Goal: Information Seeking & Learning: Learn about a topic

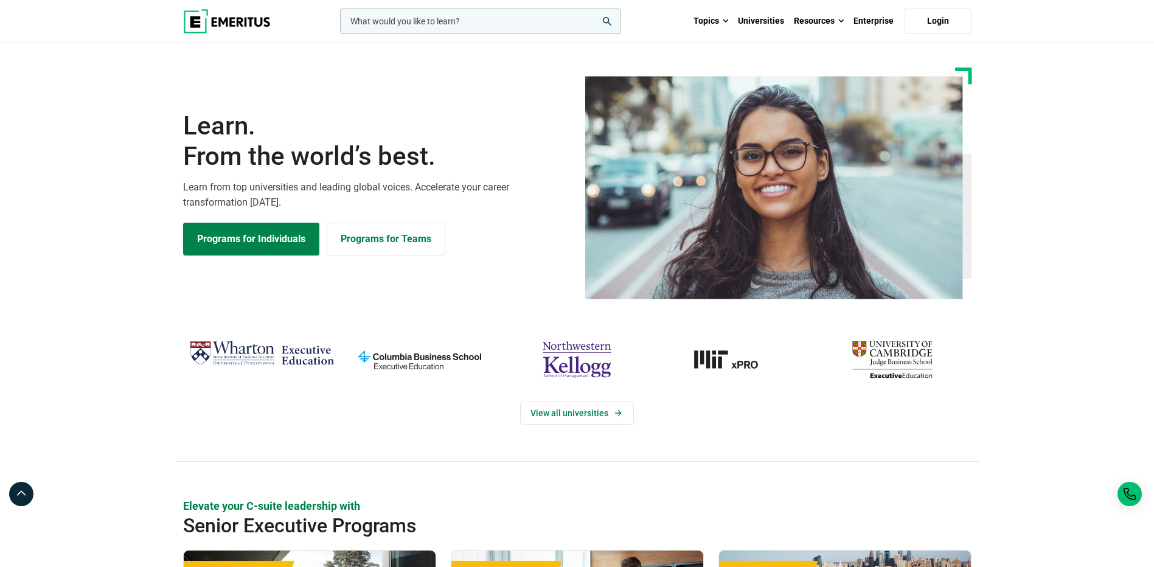
click at [437, 22] on input "woocommerce-product-search-field-0" at bounding box center [480, 22] width 281 height 26
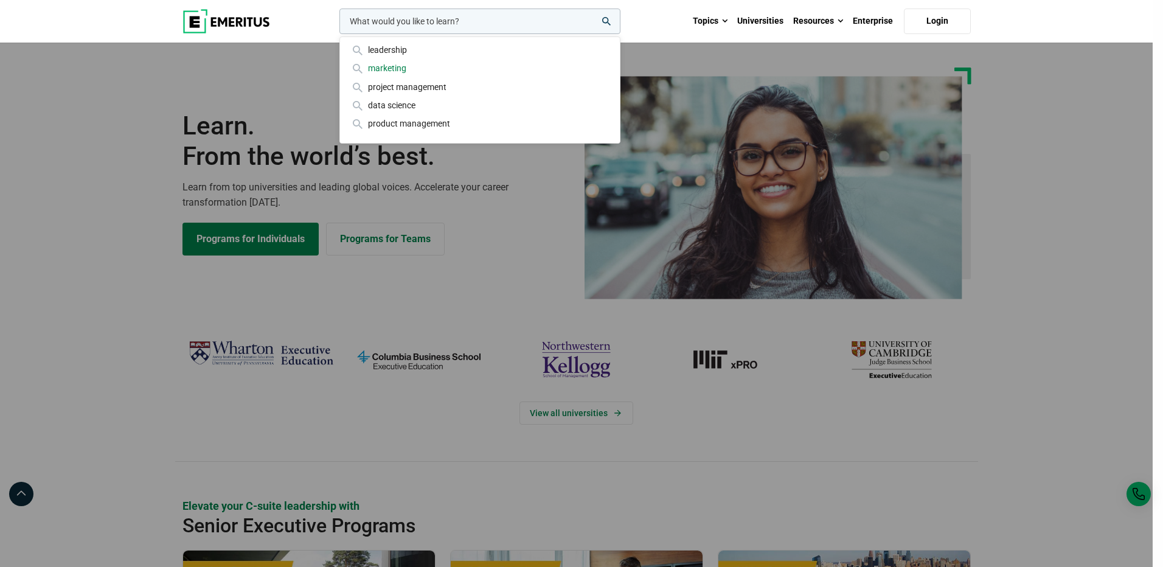
click at [403, 65] on div "marketing" at bounding box center [480, 67] width 260 height 13
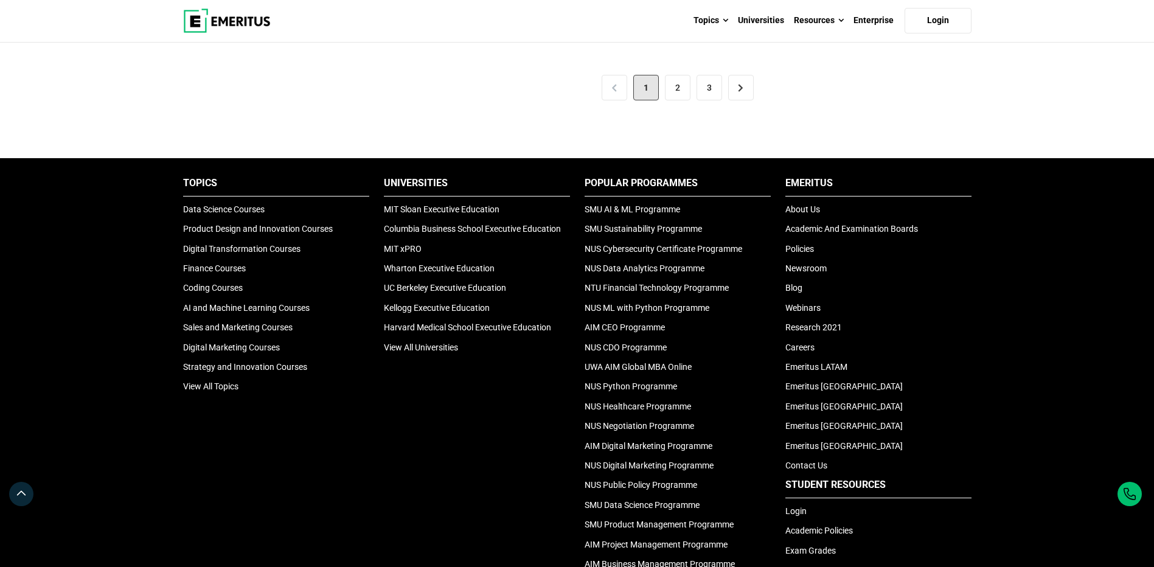
scroll to position [2769, 0]
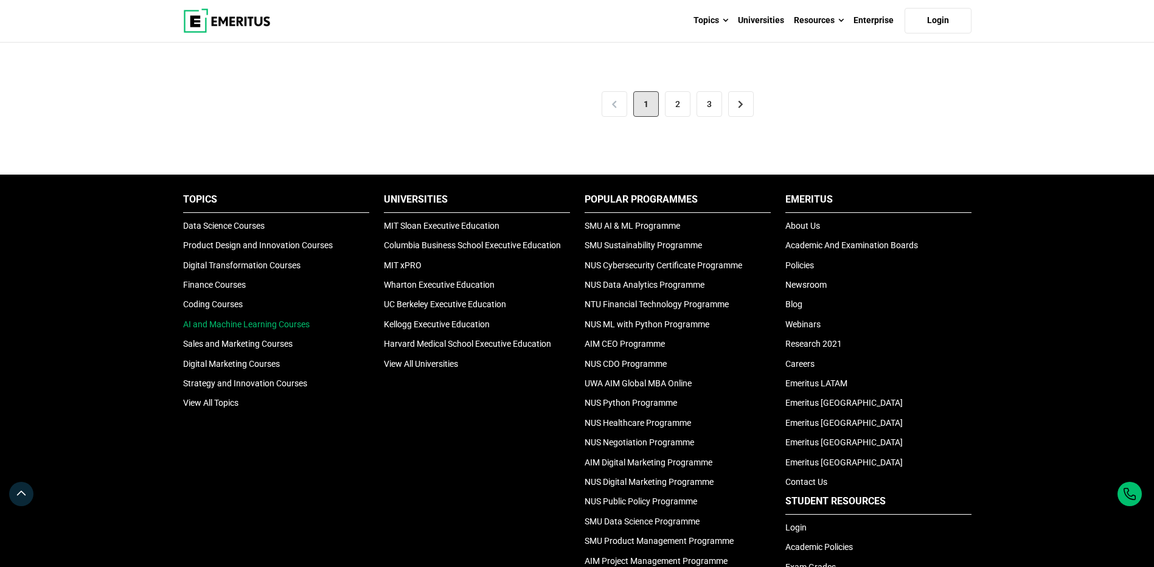
click at [255, 319] on link "AI and Machine Learning Courses" at bounding box center [246, 324] width 127 height 10
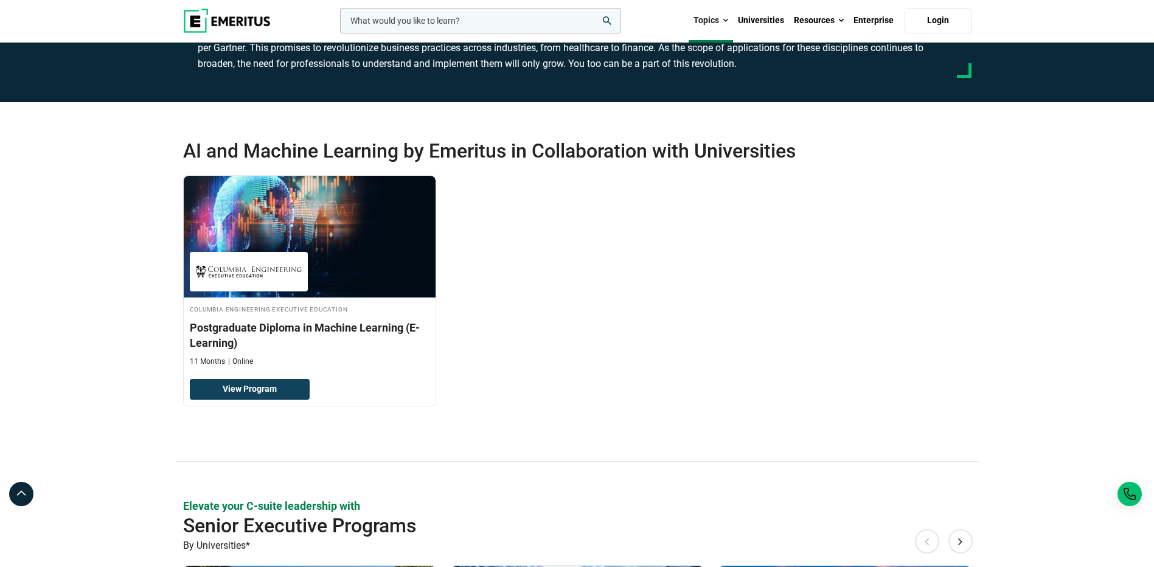
scroll to position [243, 0]
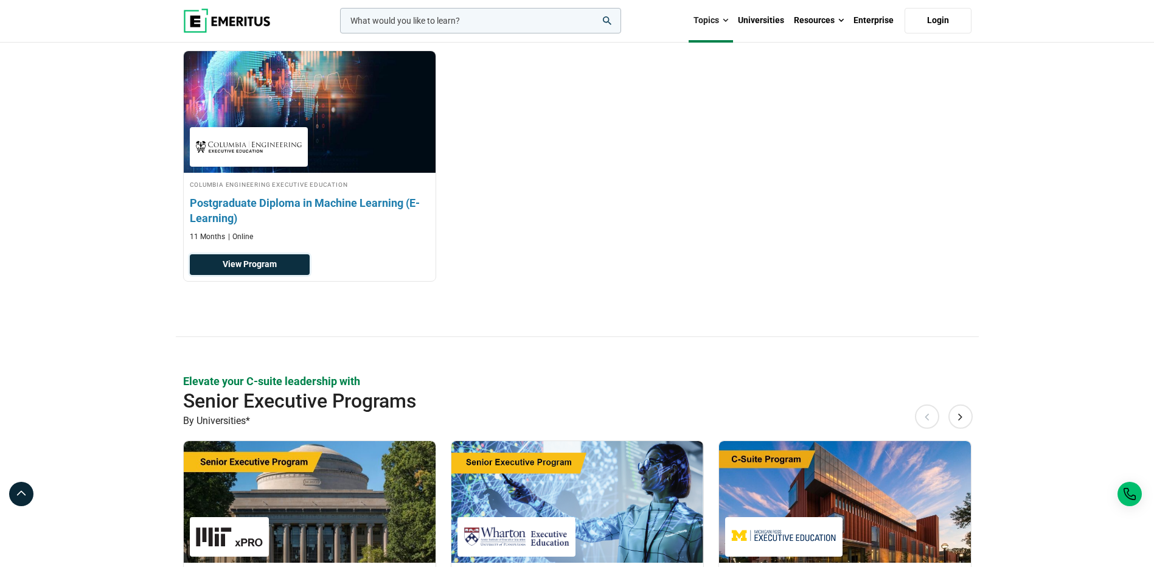
click at [213, 263] on link "View Program" at bounding box center [250, 264] width 120 height 21
